Goal: Complete application form: Complete application form

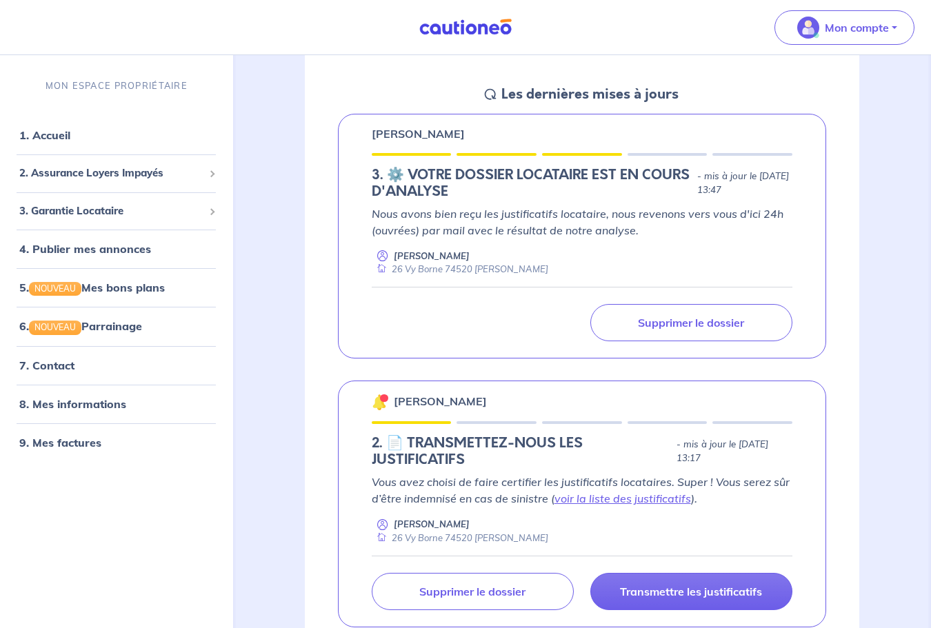
scroll to position [138, 0]
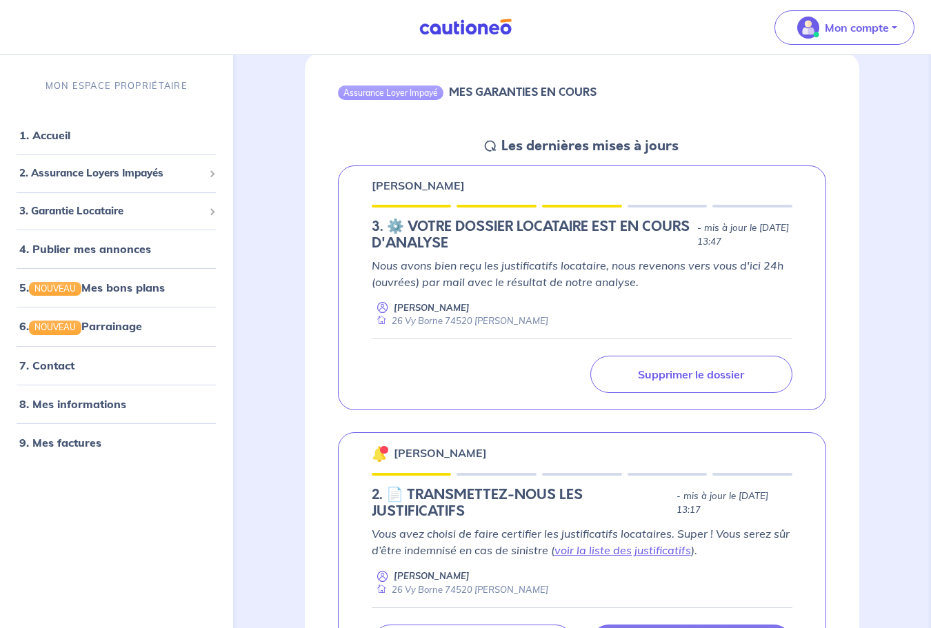
drag, startPoint x: 672, startPoint y: 229, endPoint x: 754, endPoint y: 248, distance: 84.2
click at [754, 248] on p "- mis à jour le [DATE] 13:47" at bounding box center [744, 235] width 95 height 28
drag, startPoint x: 646, startPoint y: 268, endPoint x: 751, endPoint y: 270, distance: 105.6
click at [751, 270] on p "Nous avons bien reçu les justificatifs locataire, nous revenons vers vous d'ici…" at bounding box center [583, 273] width 422 height 33
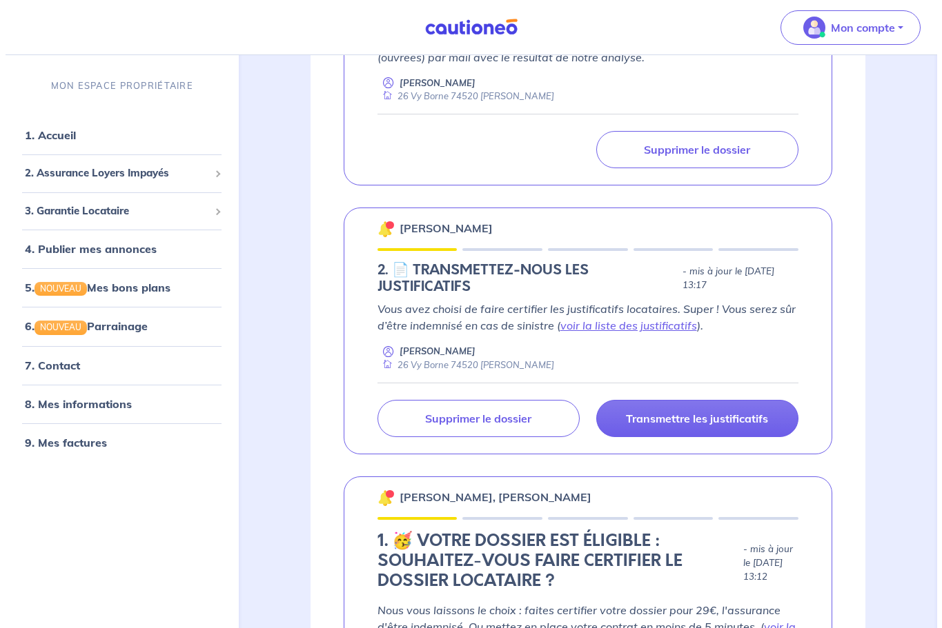
scroll to position [414, 0]
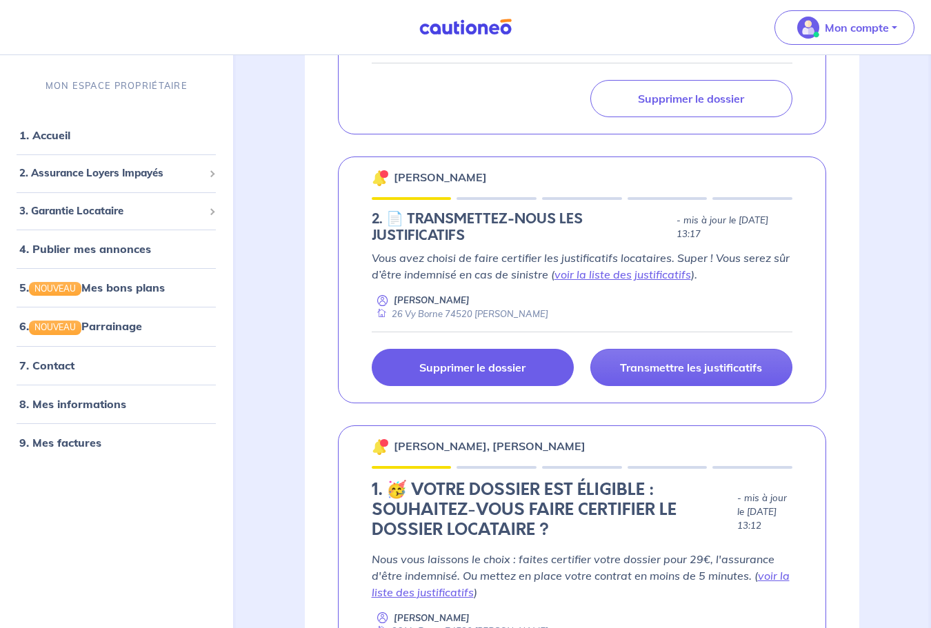
click at [493, 366] on p "Supprimer le dossier" at bounding box center [472, 368] width 106 height 14
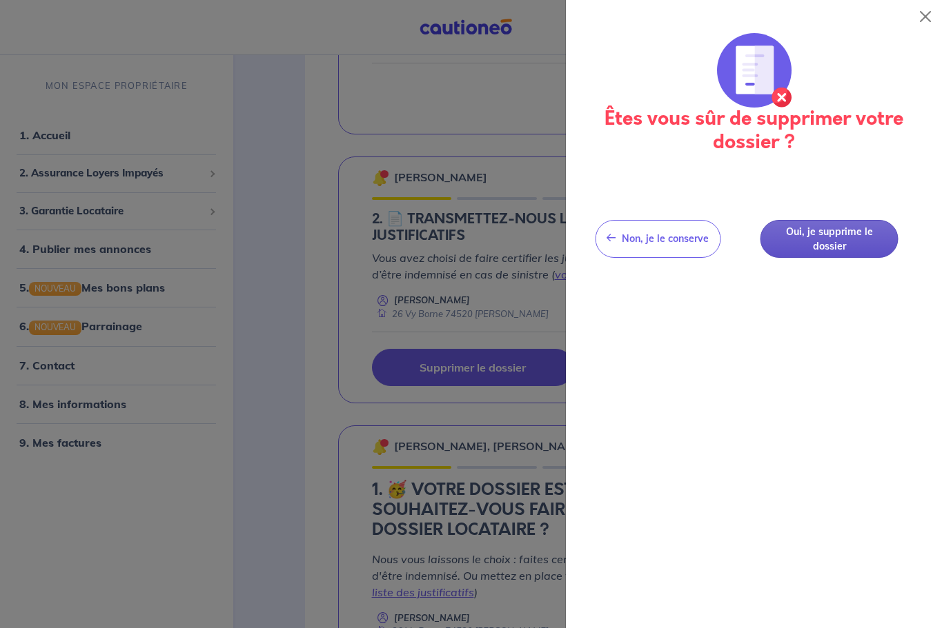
click at [795, 244] on button "Oui, je supprime le dossier" at bounding box center [829, 239] width 138 height 38
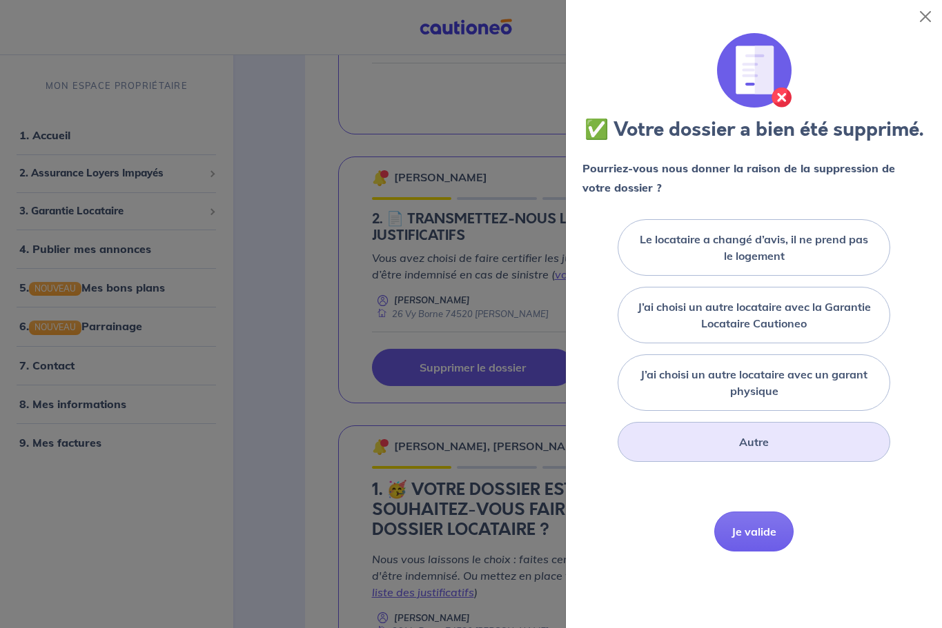
click at [754, 455] on div "Autre" at bounding box center [753, 442] width 272 height 40
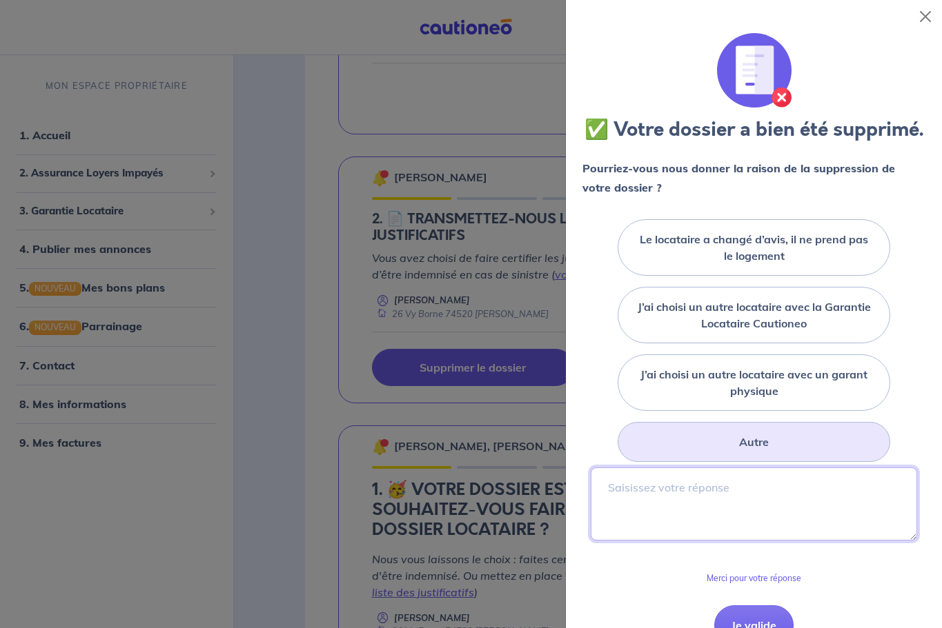
click at [733, 517] on textarea at bounding box center [754, 504] width 326 height 73
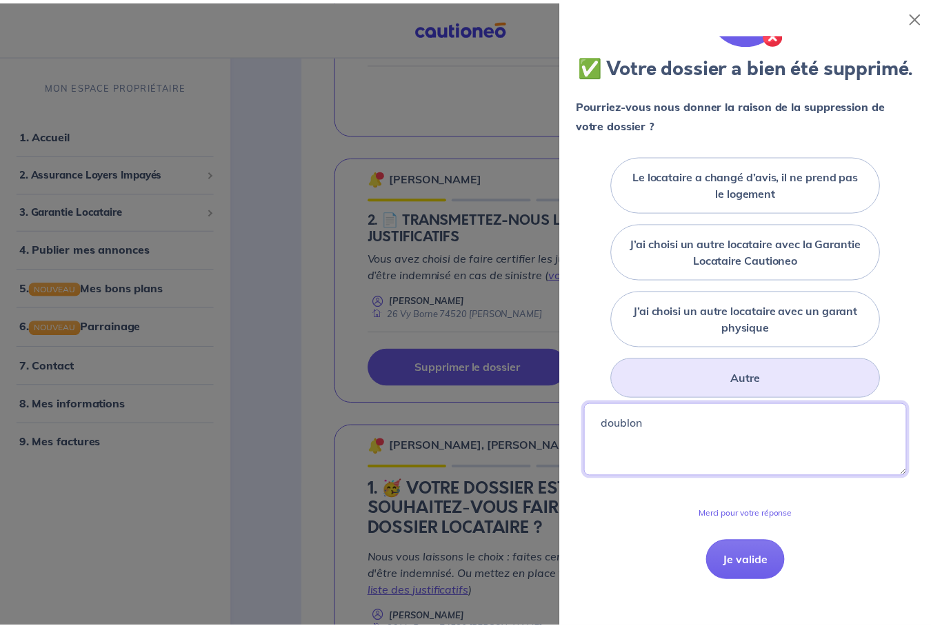
scroll to position [195, 0]
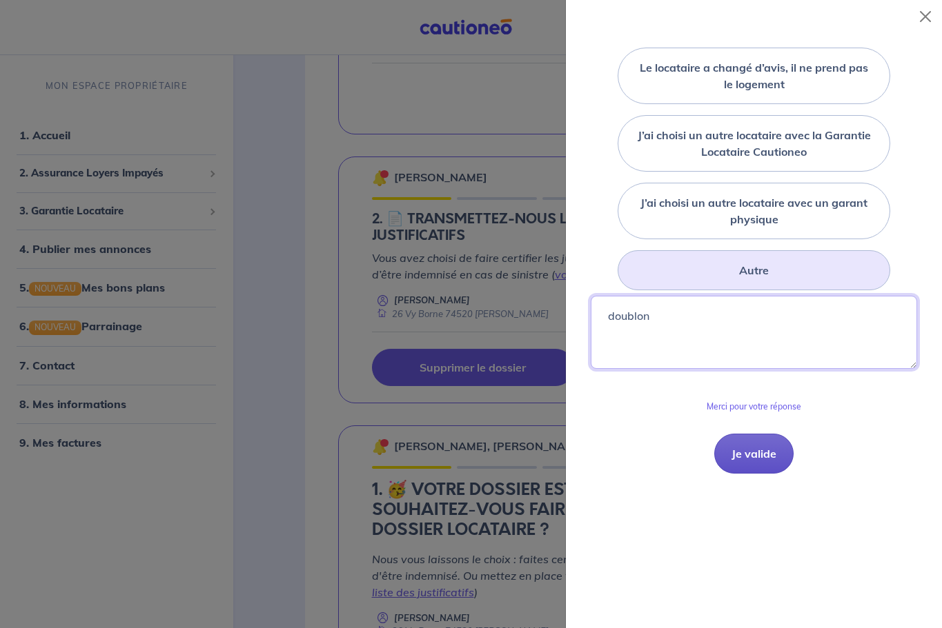
type textarea "doublon"
click at [738, 467] on button "Je valide" at bounding box center [753, 454] width 79 height 40
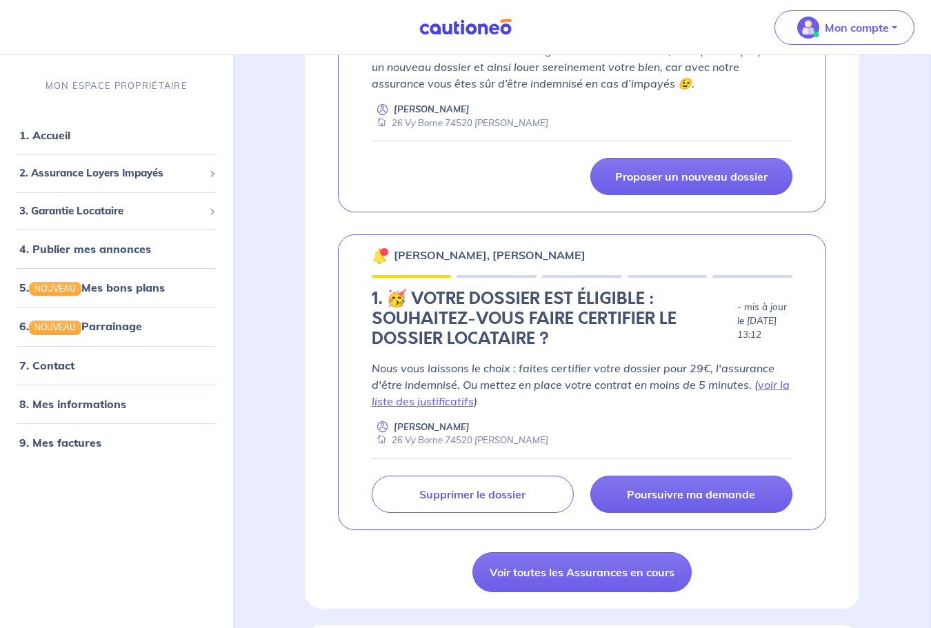
scroll to position [621, 0]
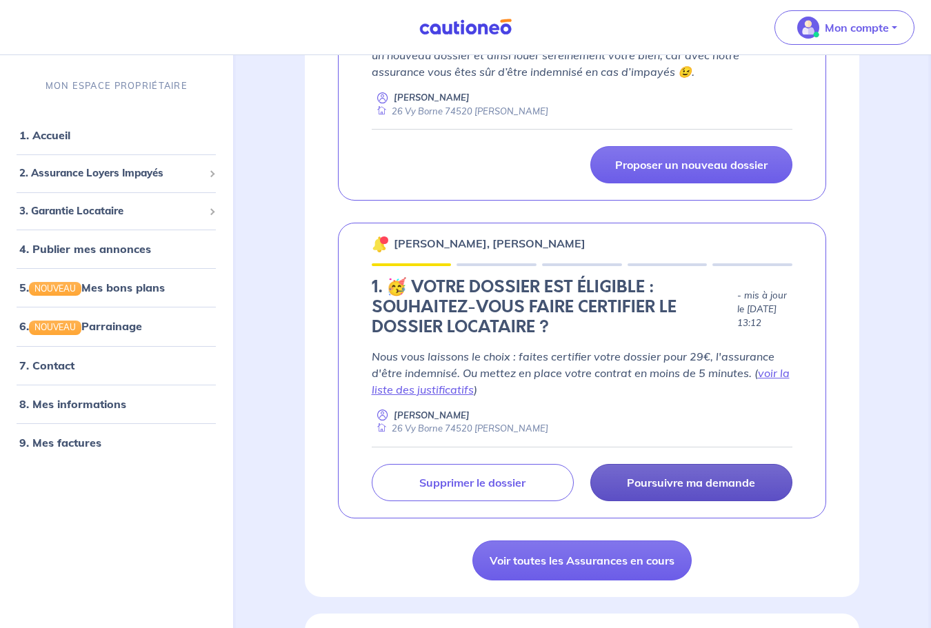
click at [695, 488] on p "Poursuivre ma demande" at bounding box center [691, 483] width 128 height 14
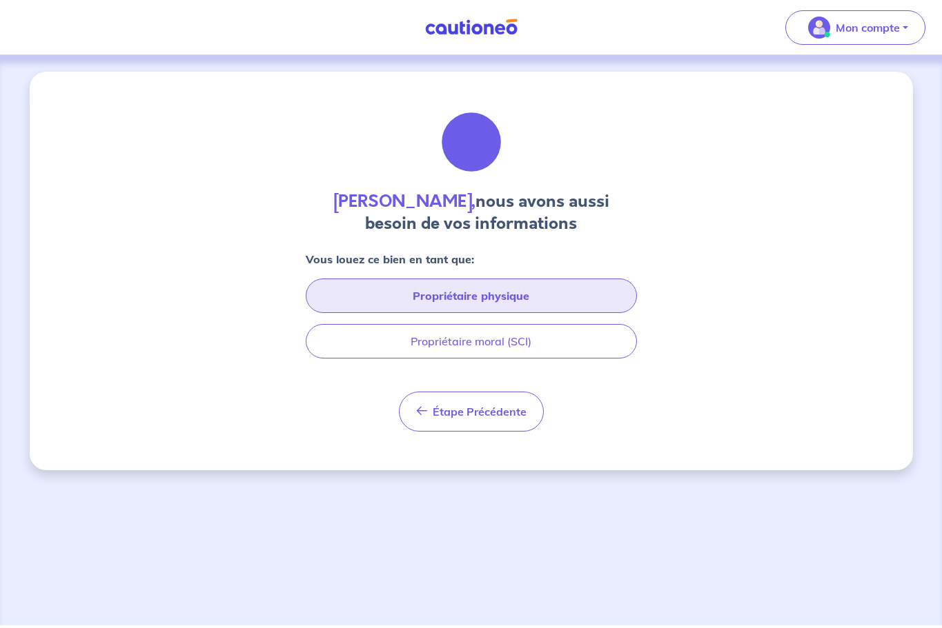
click at [508, 289] on button "Propriétaire physique" at bounding box center [471, 296] width 331 height 34
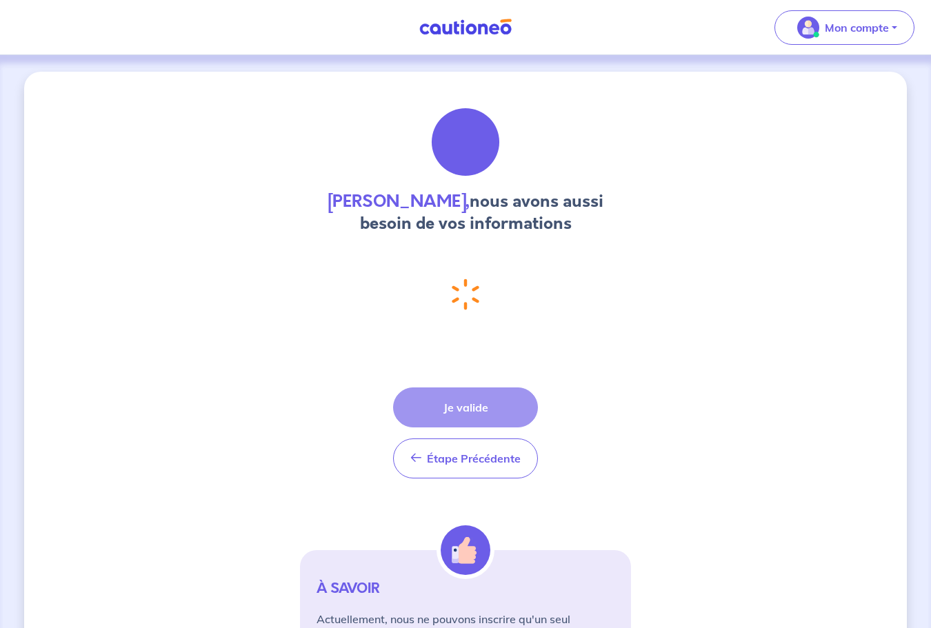
select select "FR"
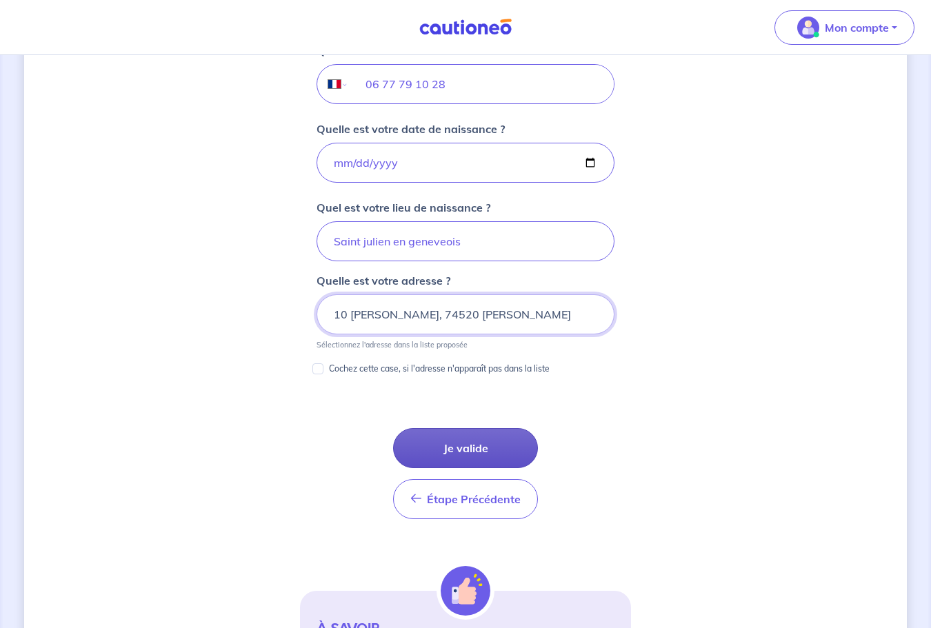
scroll to position [574, 0]
click at [489, 452] on button "Je valide" at bounding box center [465, 448] width 145 height 40
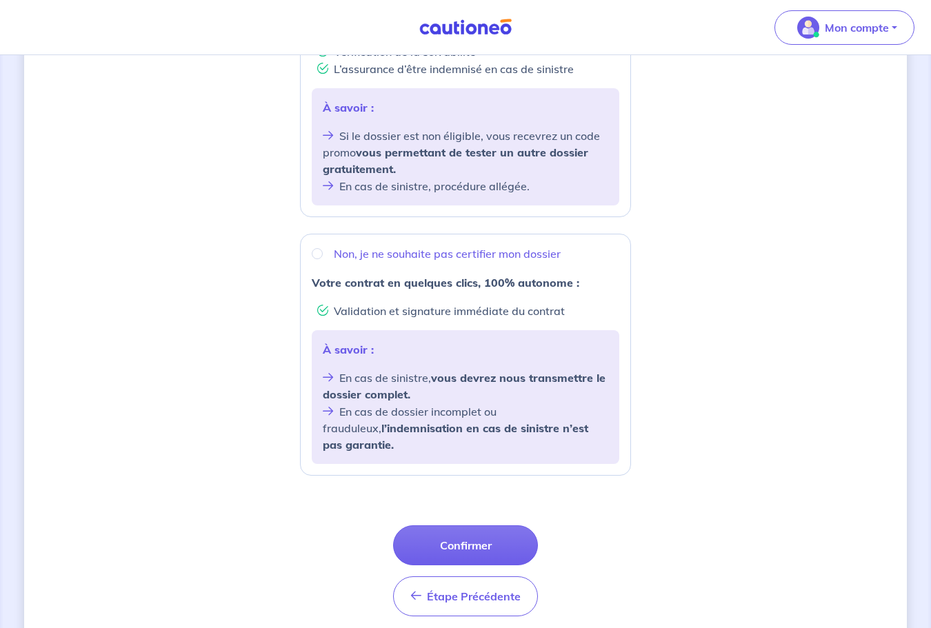
scroll to position [404, 0]
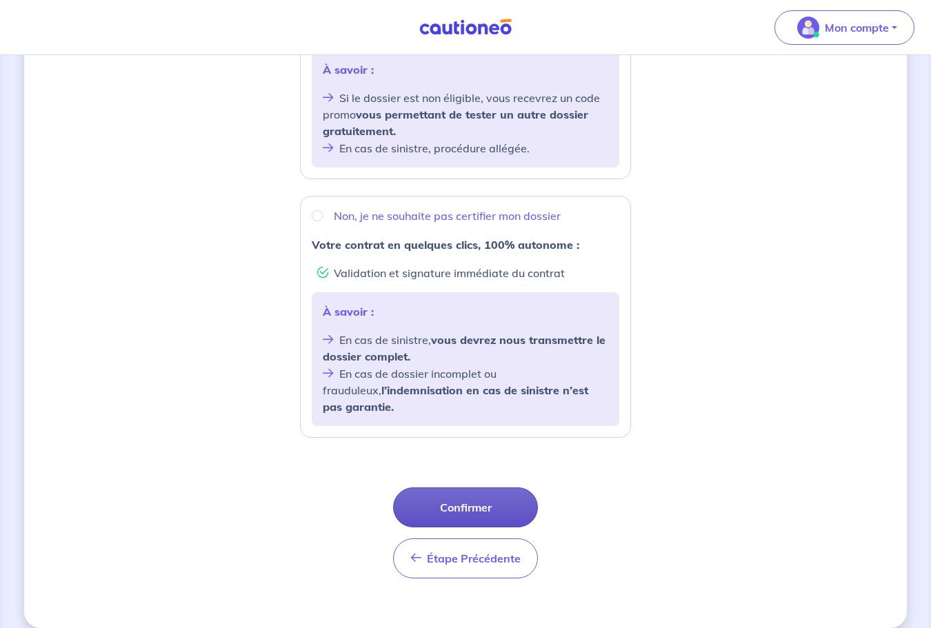
click at [475, 488] on button "Confirmer" at bounding box center [465, 508] width 145 height 40
click at [491, 488] on button "Confirmer" at bounding box center [465, 508] width 145 height 40
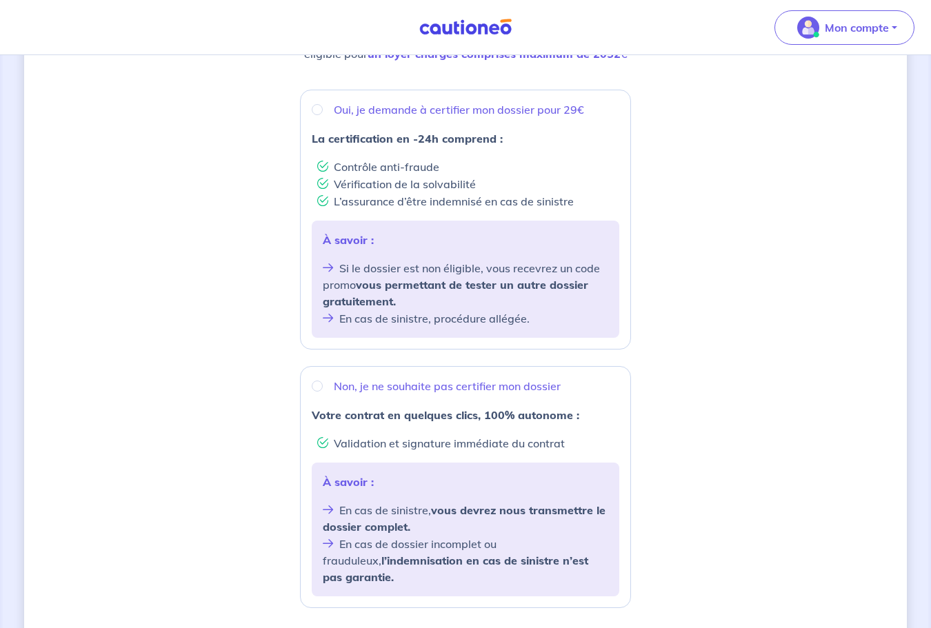
scroll to position [276, 0]
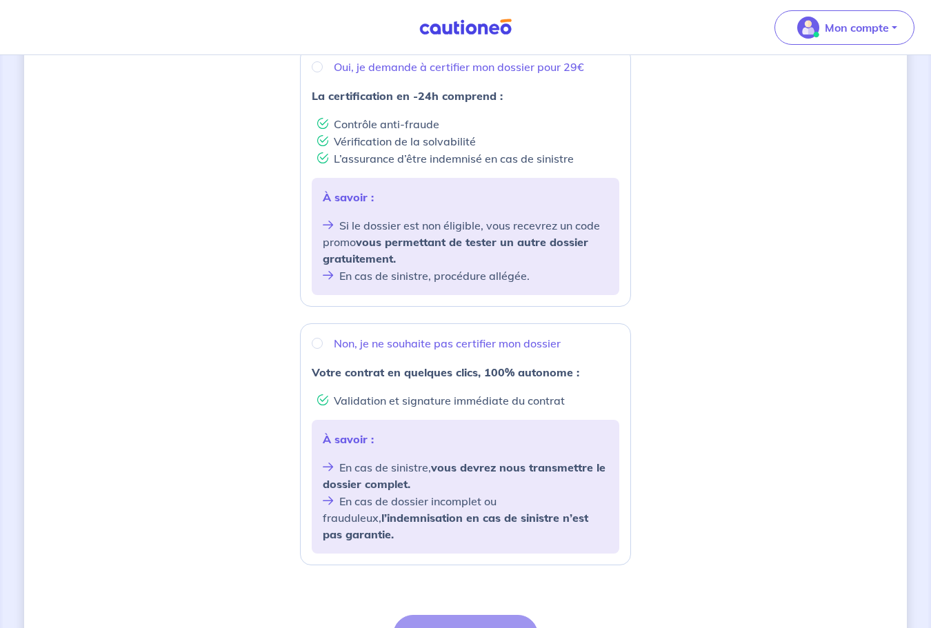
click at [382, 347] on p "Non, je ne souhaite pas certifier mon dossier" at bounding box center [447, 343] width 227 height 17
click at [323, 347] on input "Non, je ne souhaite pas certifier mon dossier" at bounding box center [317, 343] width 11 height 11
radio input "true"
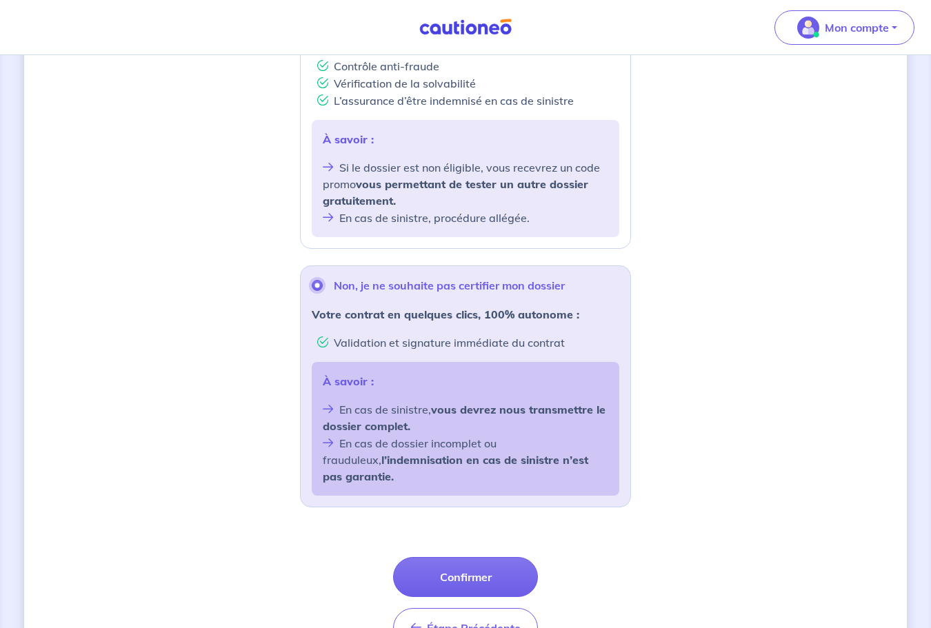
scroll to position [404, 0]
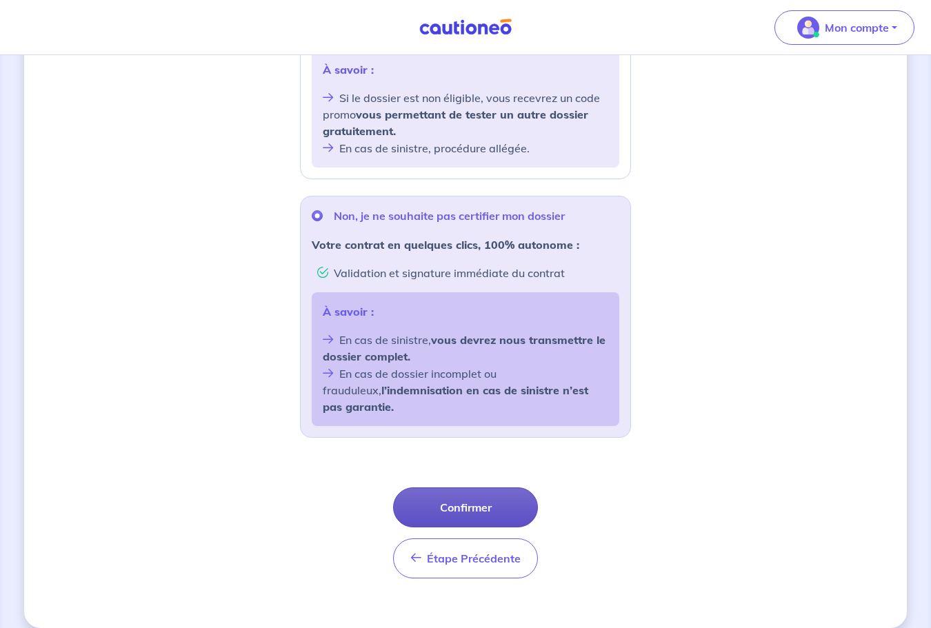
click at [475, 488] on button "Confirmer" at bounding box center [465, 508] width 145 height 40
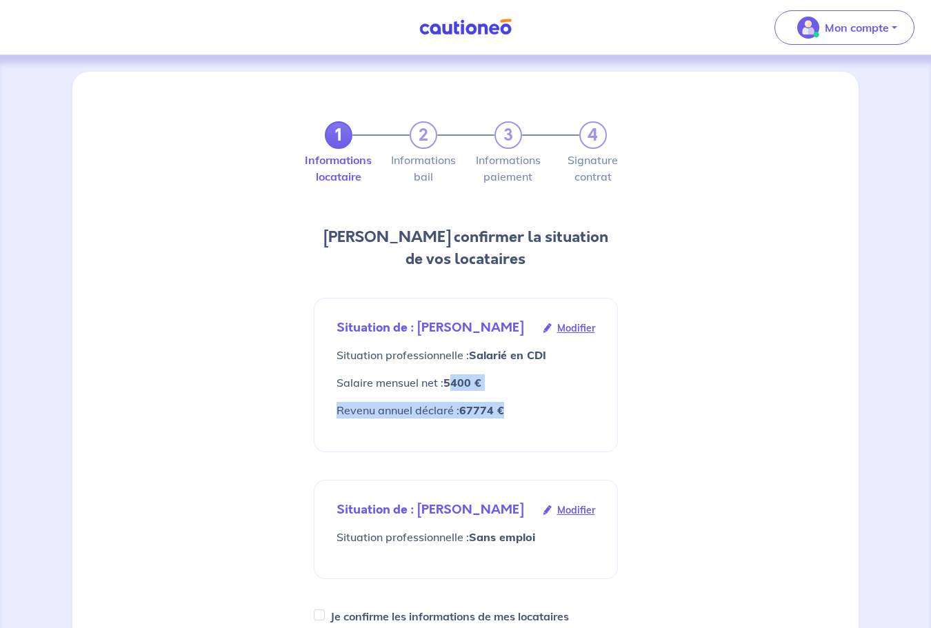
drag, startPoint x: 451, startPoint y: 383, endPoint x: 507, endPoint y: 410, distance: 62.0
click at [507, 410] on div "Situation de : [PERSON_NAME] Modifier Situation professionnelle : Salarié en CD…" at bounding box center [466, 375] width 281 height 131
click at [507, 410] on p "Revenu annuel déclaré : 67774 €" at bounding box center [466, 410] width 259 height 17
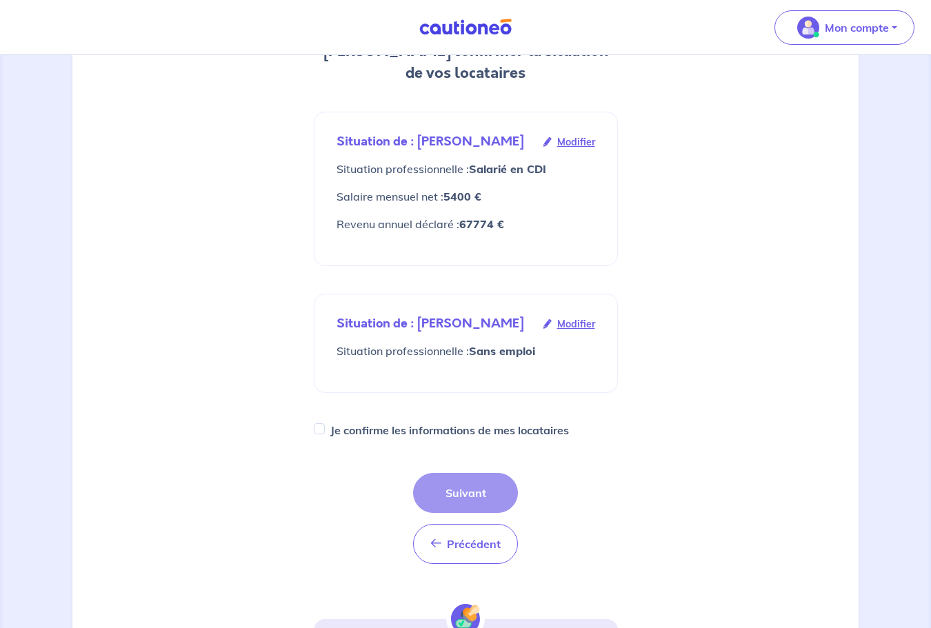
scroll to position [181, 0]
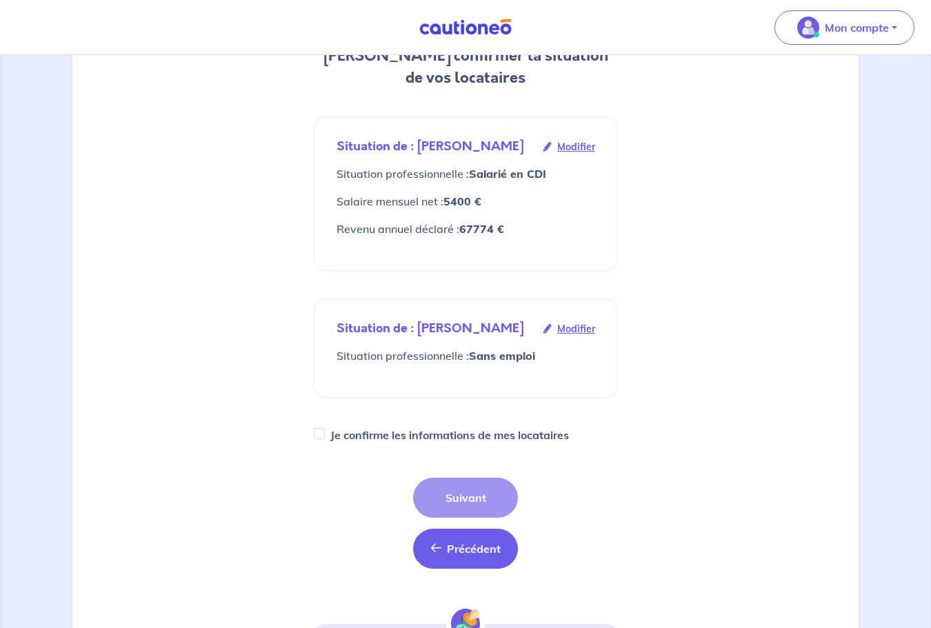
click at [455, 557] on button "Précédent Précédent" at bounding box center [465, 549] width 105 height 40
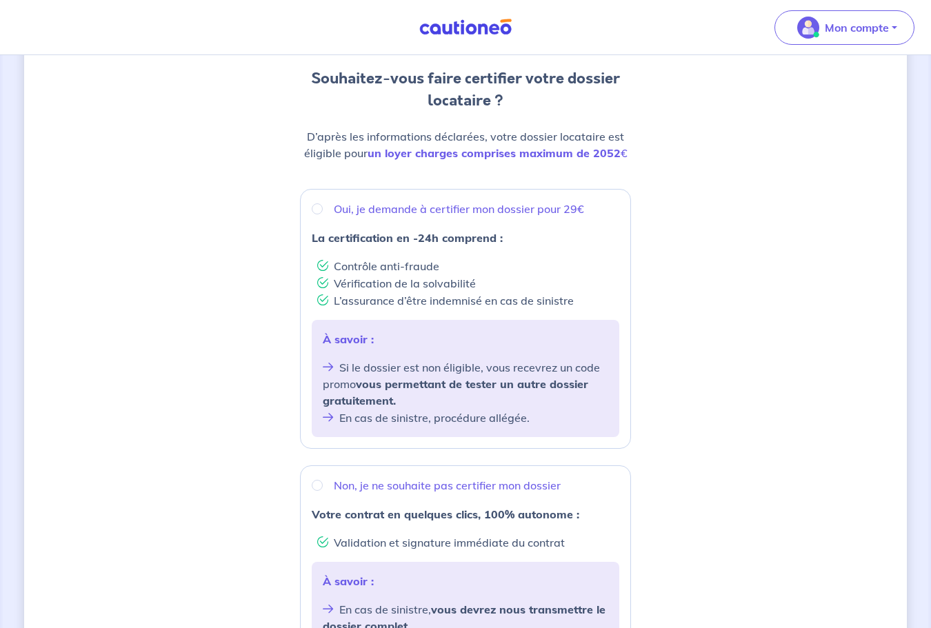
scroll to position [404, 0]
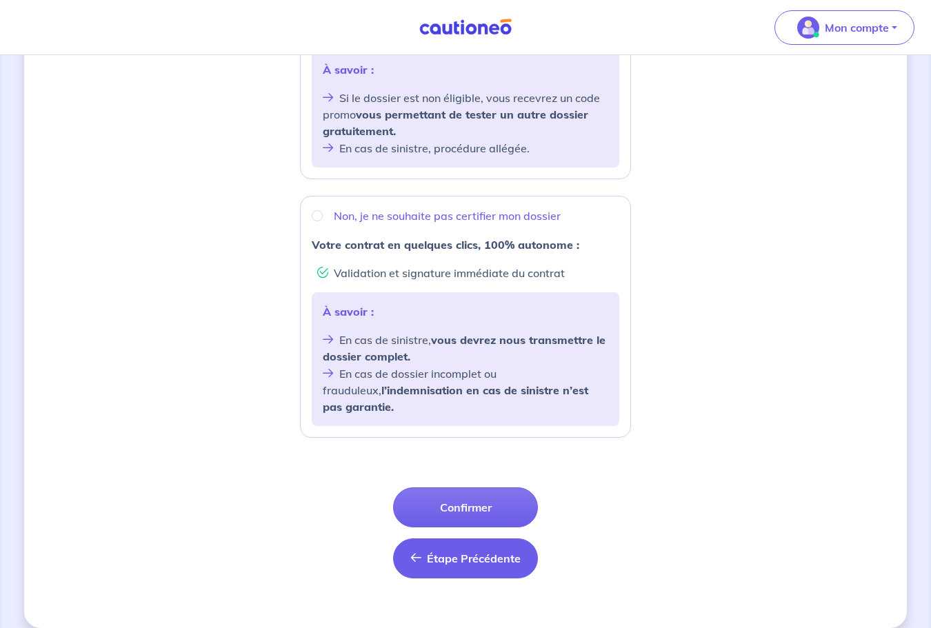
click at [475, 552] on span "Étape Précédente" at bounding box center [474, 559] width 94 height 14
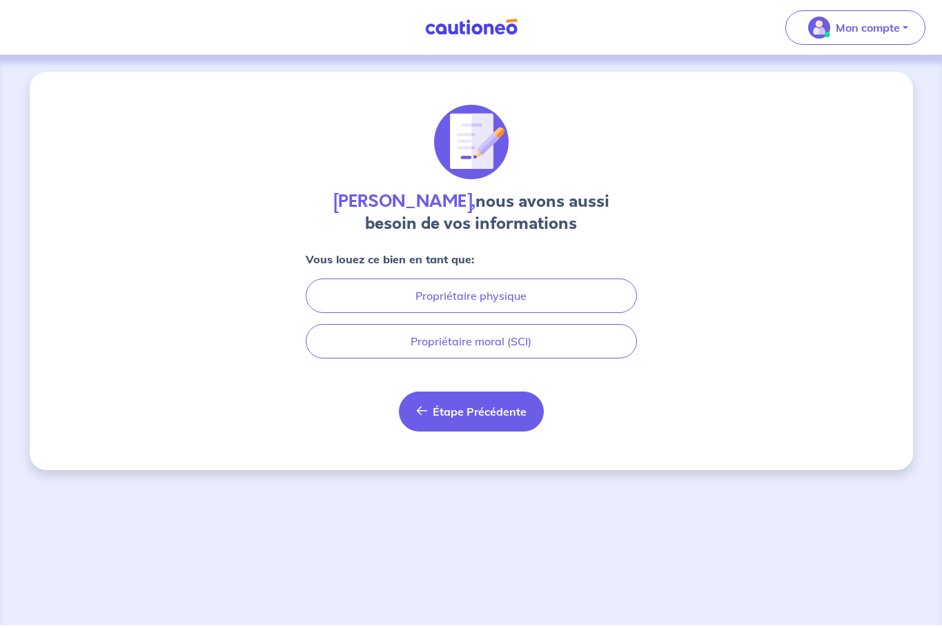
click at [488, 415] on span "Étape Précédente" at bounding box center [480, 412] width 94 height 14
